Goal: Task Accomplishment & Management: Use online tool/utility

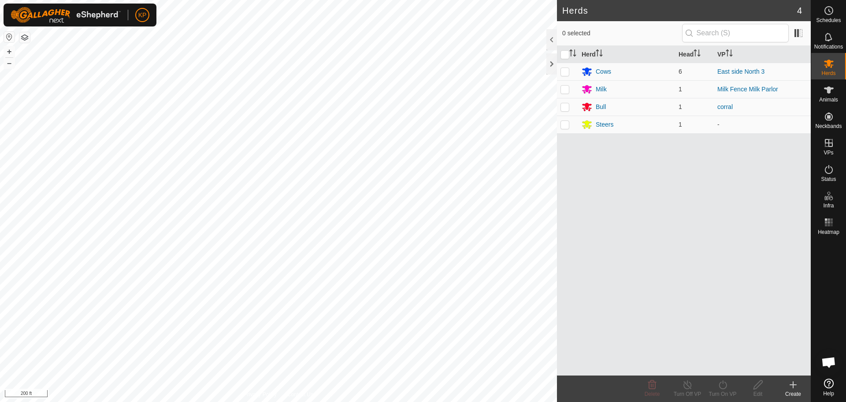
scroll to position [2095, 0]
click at [834, 362] on span "Open chat" at bounding box center [829, 363] width 15 height 12
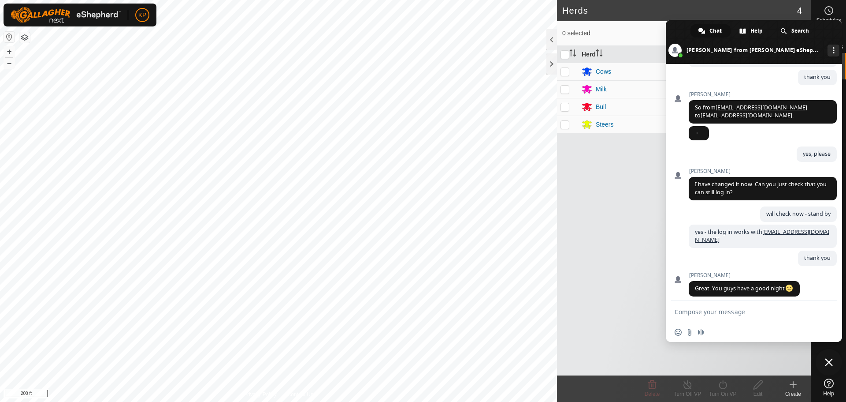
scroll to position [2143, 0]
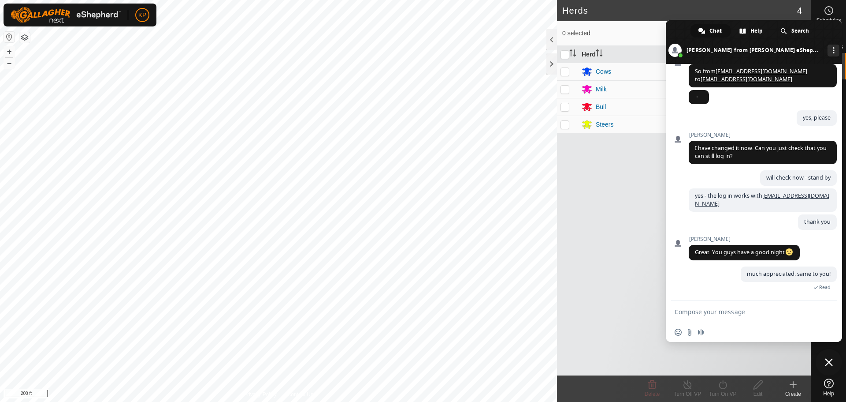
click at [607, 257] on div "Herd Head VP Cows 6 East side North 3 Milk 1 Milk Fence Milk Parlor Bull 1 corr…" at bounding box center [684, 210] width 254 height 329
click at [567, 88] on p-checkbox at bounding box center [565, 89] width 9 height 7
checkbox input "true"
click at [629, 342] on div "Herd Head VP Cows 6 East side North 3 Milk 1 Milk Fence Milk Parlor Bull 1 corr…" at bounding box center [684, 210] width 254 height 329
click at [827, 362] on span "Close chat" at bounding box center [829, 362] width 8 height 8
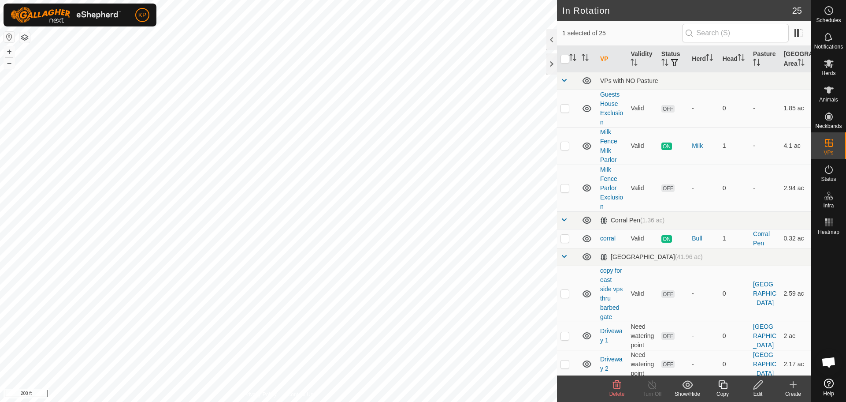
checkbox input "true"
checkbox input "false"
checkbox input "true"
checkbox input "false"
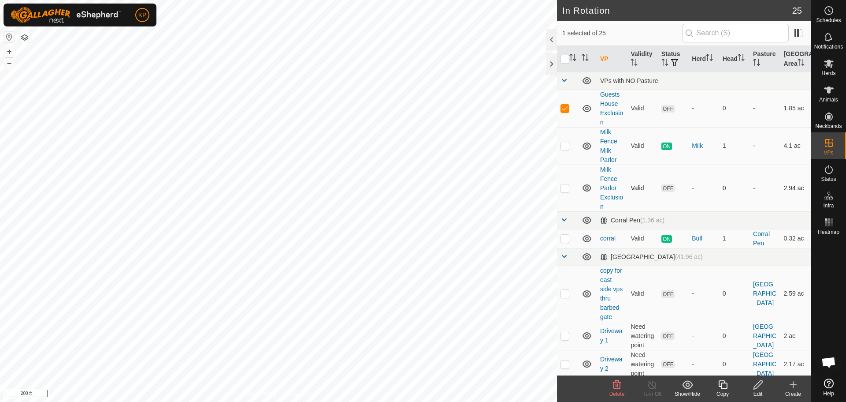
checkbox input "true"
click at [563, 108] on p-checkbox at bounding box center [565, 107] width 9 height 7
checkbox input "true"
click at [565, 190] on p-checkbox at bounding box center [565, 187] width 9 height 7
checkbox input "false"
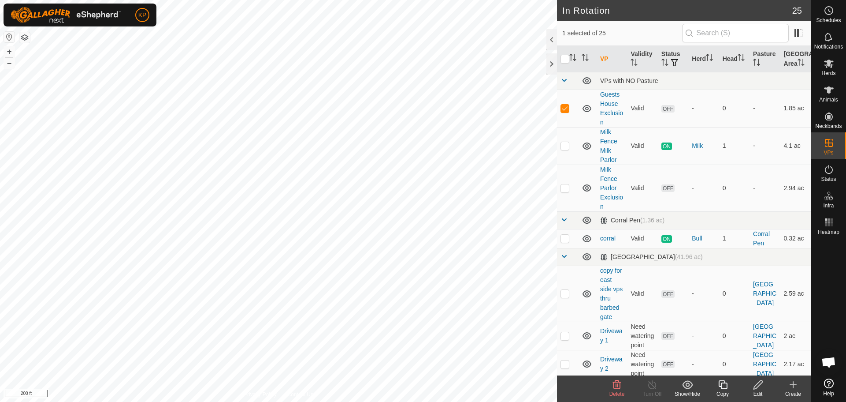
click at [758, 389] on icon at bounding box center [758, 384] width 11 height 11
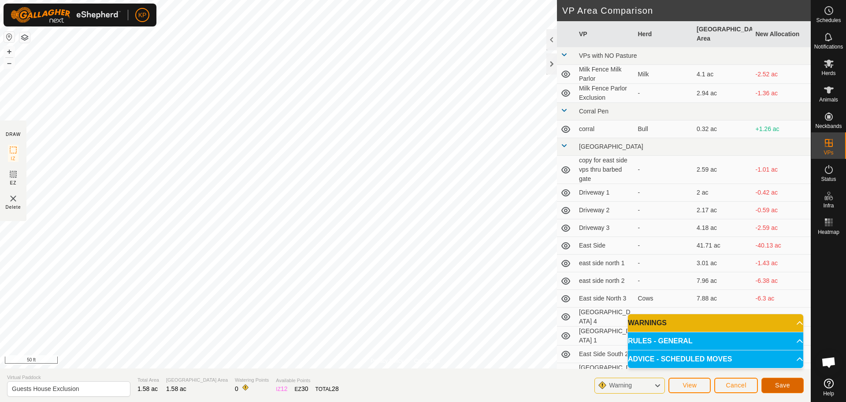
click at [781, 386] on span "Save" at bounding box center [782, 384] width 15 height 7
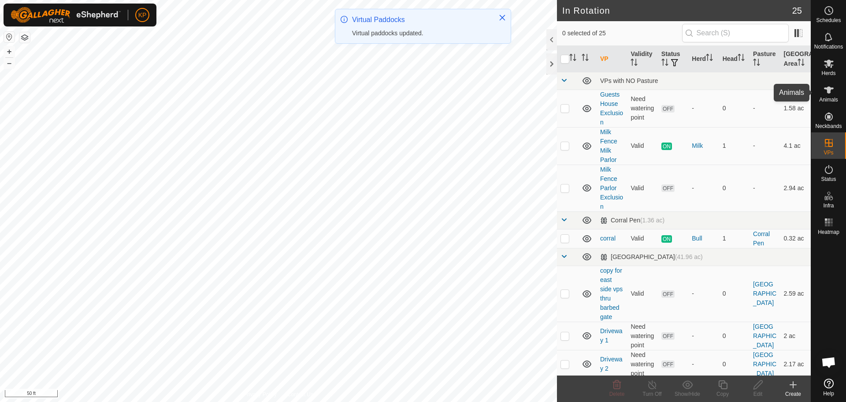
click at [831, 97] on span "Animals" at bounding box center [829, 99] width 19 height 5
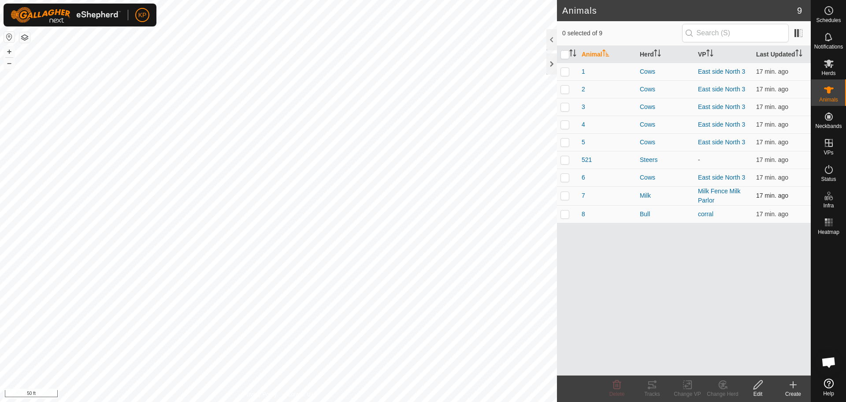
click at [567, 194] on p-checkbox at bounding box center [565, 195] width 9 height 7
checkbox input "true"
click at [690, 386] on icon at bounding box center [687, 384] width 11 height 11
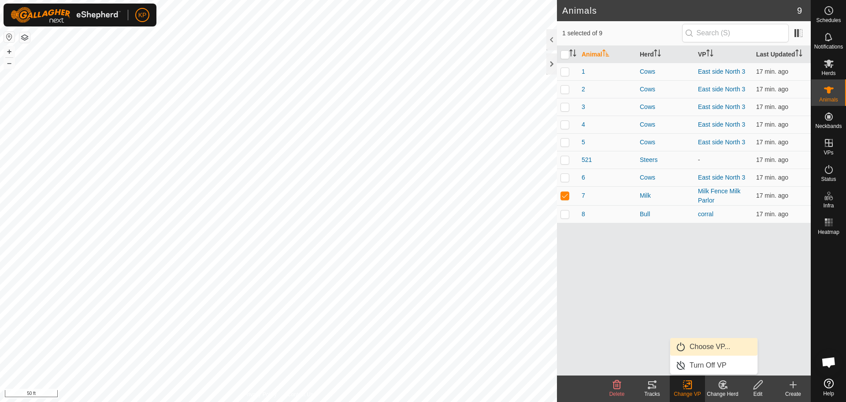
click at [697, 347] on link "Choose VP..." at bounding box center [714, 347] width 87 height 18
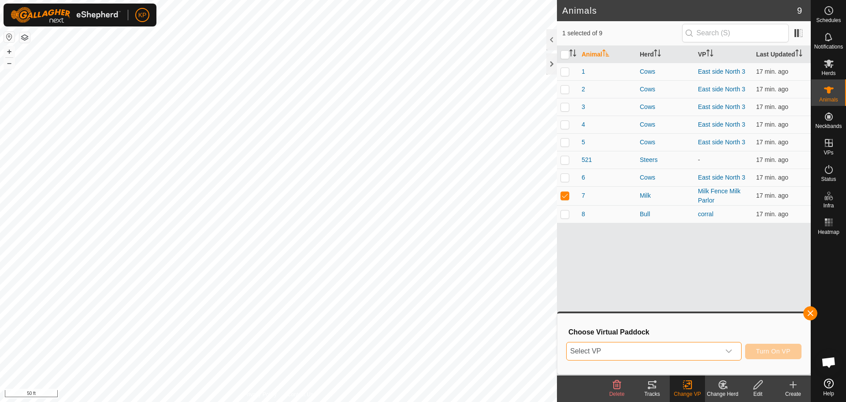
click at [648, 347] on span "Select VP" at bounding box center [643, 351] width 153 height 18
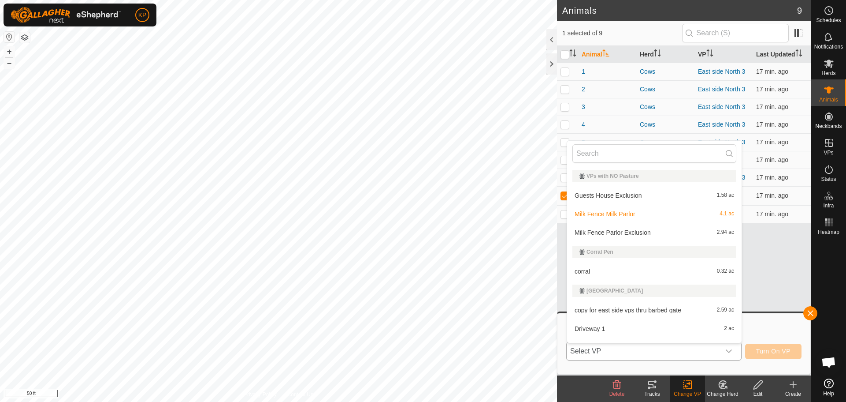
scroll to position [13, 0]
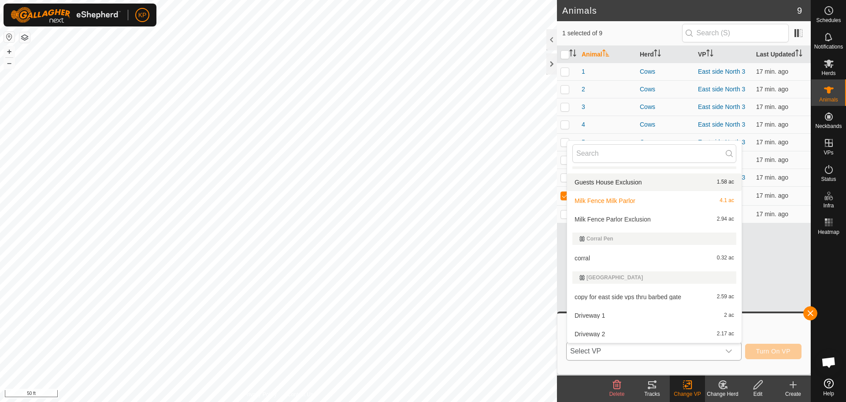
click at [611, 180] on li "Guests House Exclusion 1.58 ac" at bounding box center [654, 182] width 175 height 18
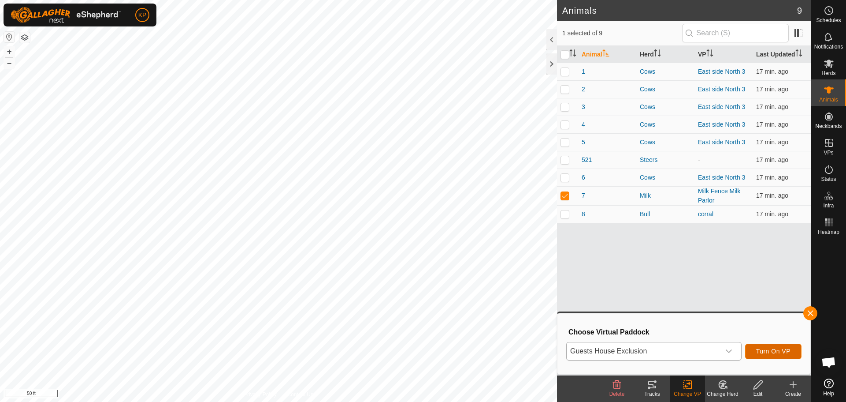
click at [769, 353] on span "Turn On VP" at bounding box center [774, 350] width 34 height 7
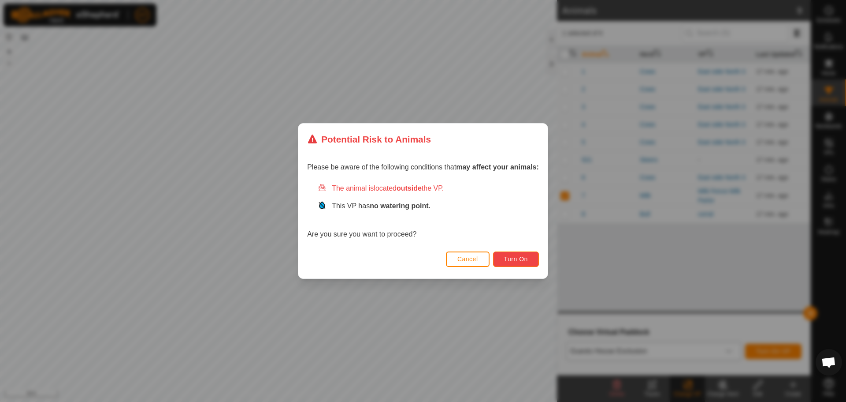
click at [517, 261] on span "Turn On" at bounding box center [516, 258] width 24 height 7
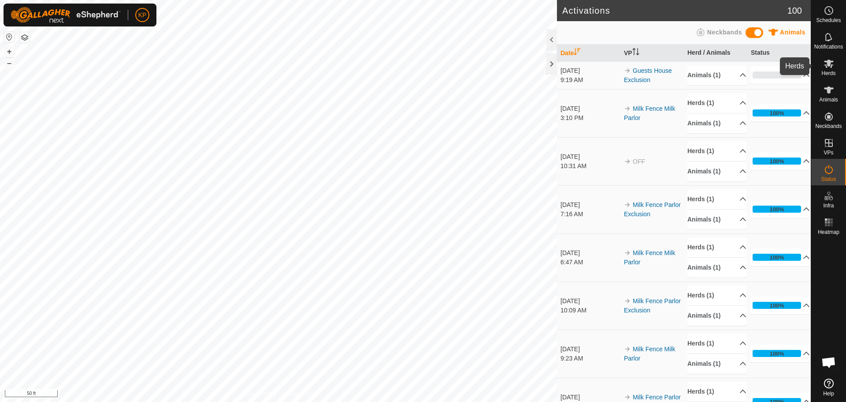
click at [828, 65] on icon at bounding box center [829, 64] width 10 height 8
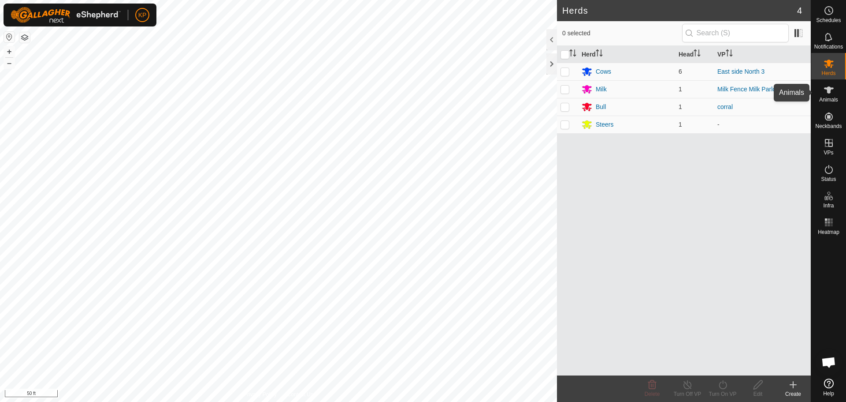
click at [831, 87] on icon at bounding box center [829, 90] width 11 height 11
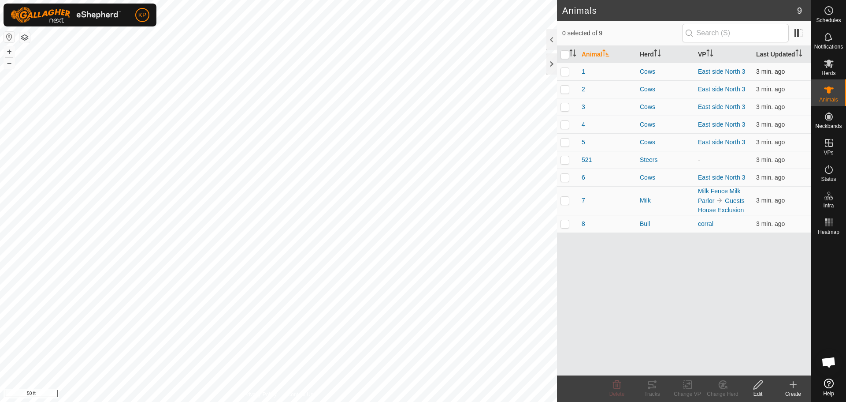
click at [566, 73] on p-checkbox at bounding box center [565, 71] width 9 height 7
checkbox input "true"
click at [564, 91] on p-checkbox at bounding box center [565, 89] width 9 height 7
checkbox input "true"
click at [566, 109] on p-checkbox at bounding box center [565, 106] width 9 height 7
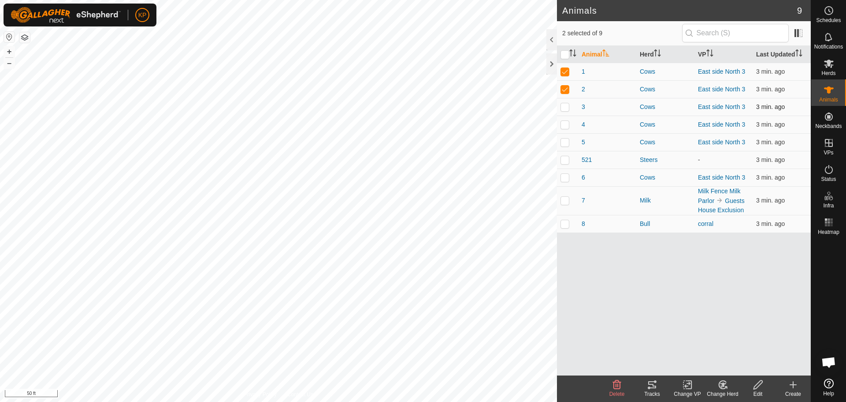
checkbox input "true"
click at [566, 125] on p-checkbox at bounding box center [565, 124] width 9 height 7
checkbox input "true"
click at [567, 143] on p-checkbox at bounding box center [565, 141] width 9 height 7
checkbox input "true"
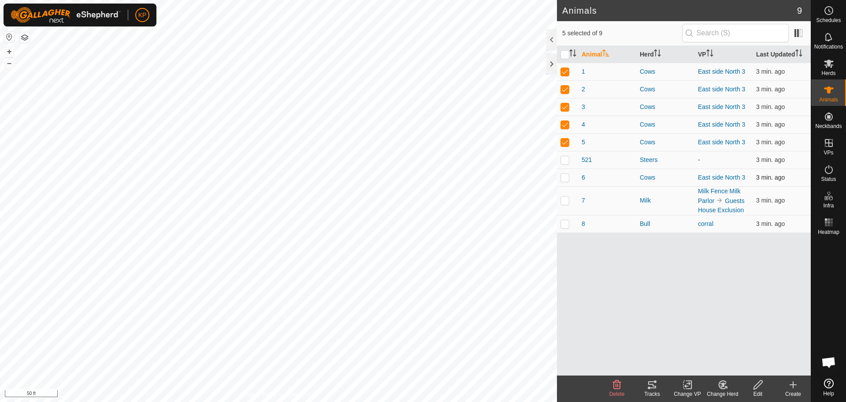
click at [566, 175] on p-checkbox at bounding box center [565, 177] width 9 height 7
click at [651, 386] on icon at bounding box center [652, 384] width 11 height 11
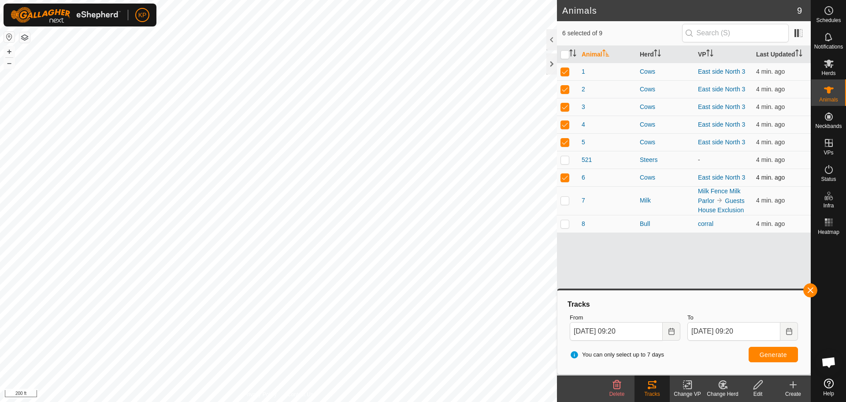
click at [566, 181] on td at bounding box center [567, 177] width 21 height 18
checkbox input "false"
click at [566, 144] on p-checkbox at bounding box center [565, 141] width 9 height 7
checkbox input "false"
click at [566, 108] on p-checkbox at bounding box center [565, 106] width 9 height 7
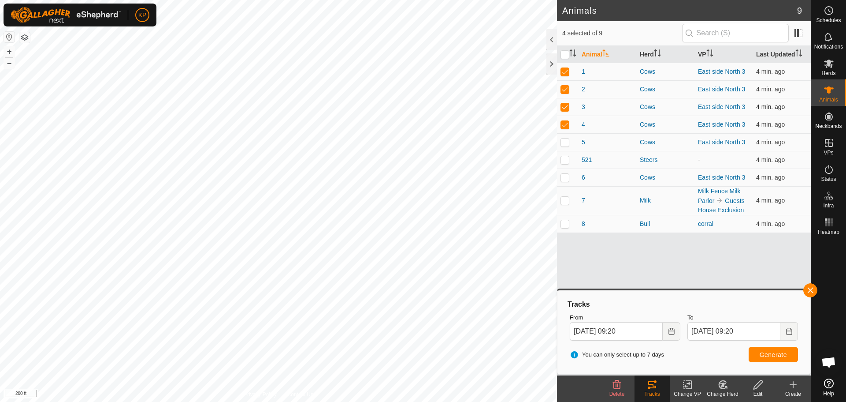
checkbox input "false"
click at [565, 89] on p-checkbox at bounding box center [565, 89] width 9 height 7
checkbox input "false"
click at [566, 69] on p-checkbox at bounding box center [565, 71] width 9 height 7
checkbox input "false"
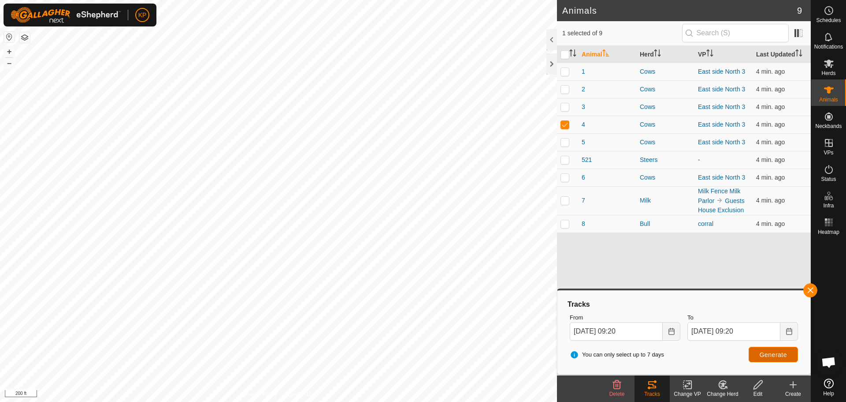
click at [784, 354] on span "Generate" at bounding box center [773, 354] width 27 height 7
